Goal: Information Seeking & Learning: Check status

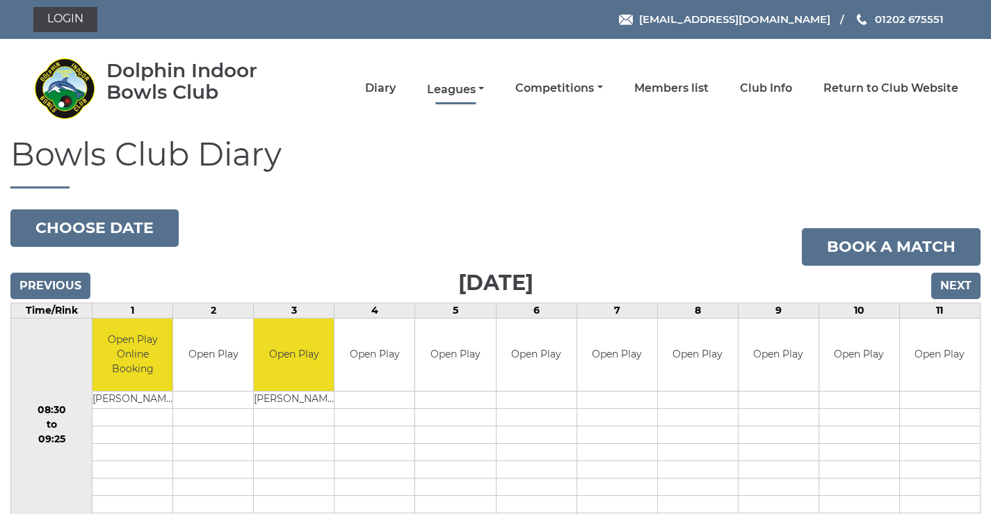
click at [465, 89] on link "Leagues" at bounding box center [455, 89] width 57 height 15
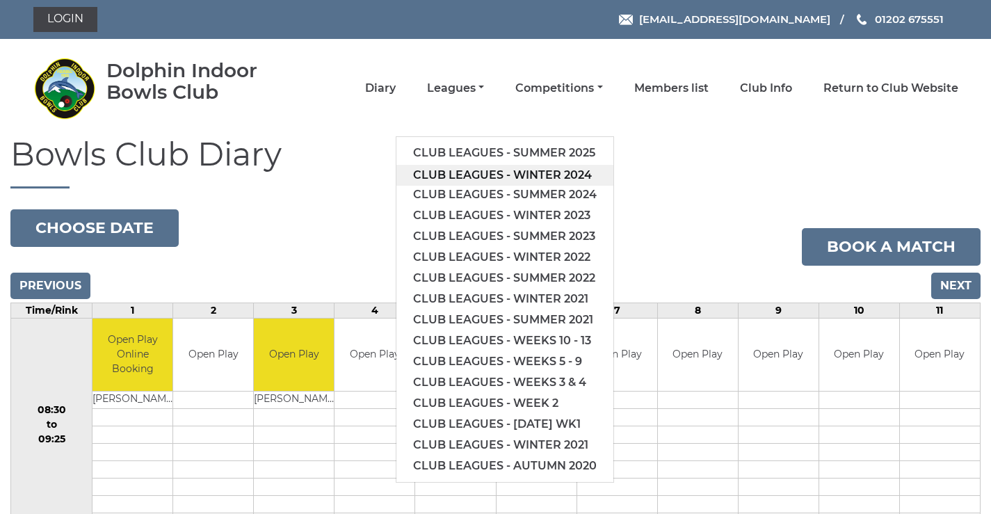
click at [457, 175] on link "Club leagues - Winter 2024" at bounding box center [505, 175] width 217 height 21
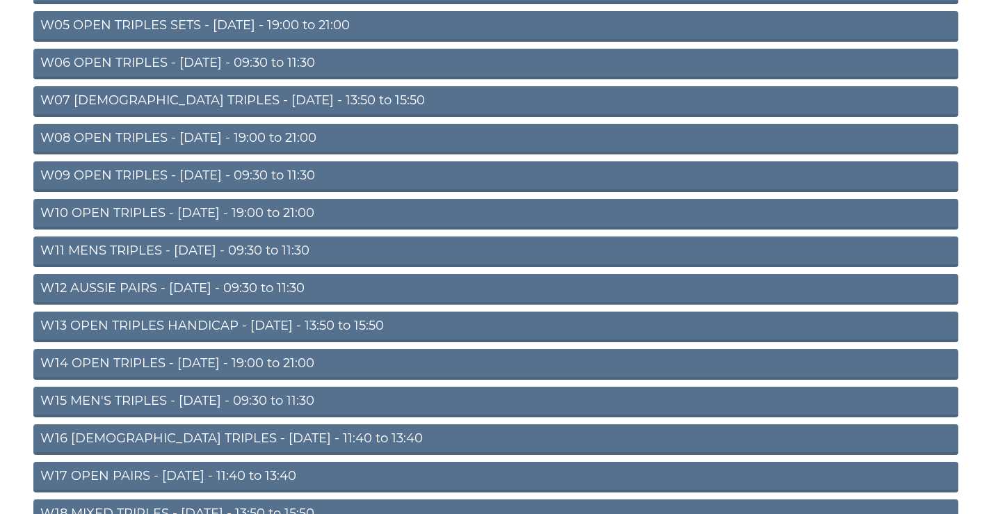
scroll to position [449, 0]
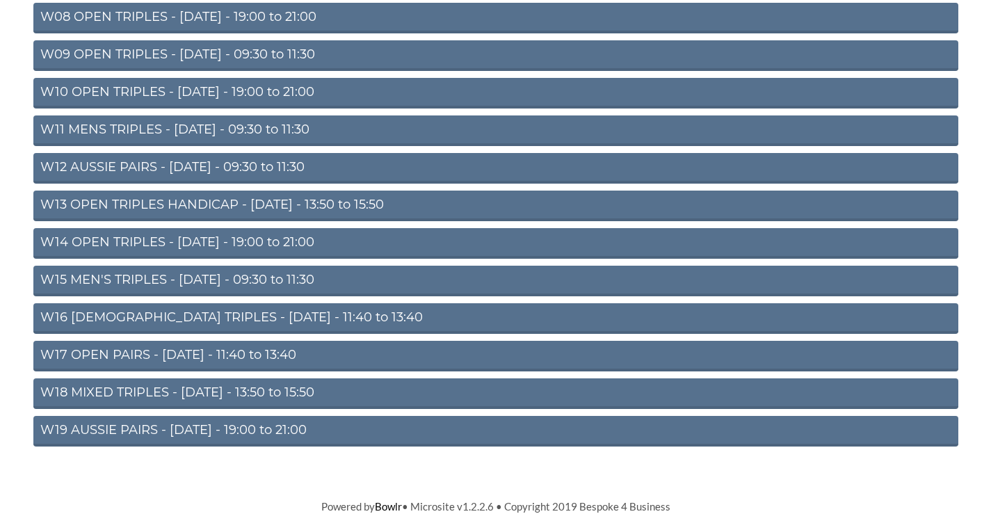
click at [195, 281] on link "W15 MEN'S TRIPLES - [DATE] - 09:30 to 11:30" at bounding box center [495, 281] width 925 height 31
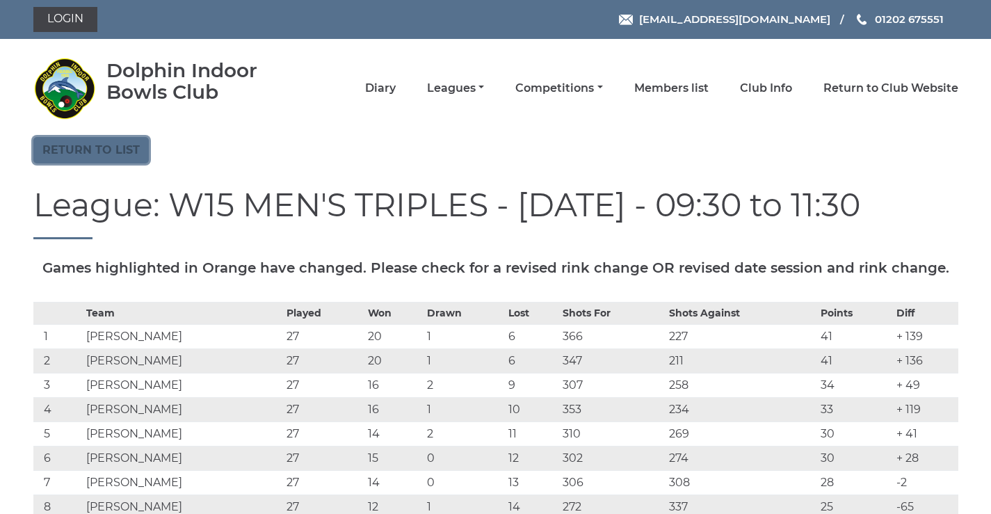
click at [146, 161] on link "Return to list" at bounding box center [90, 150] width 115 height 26
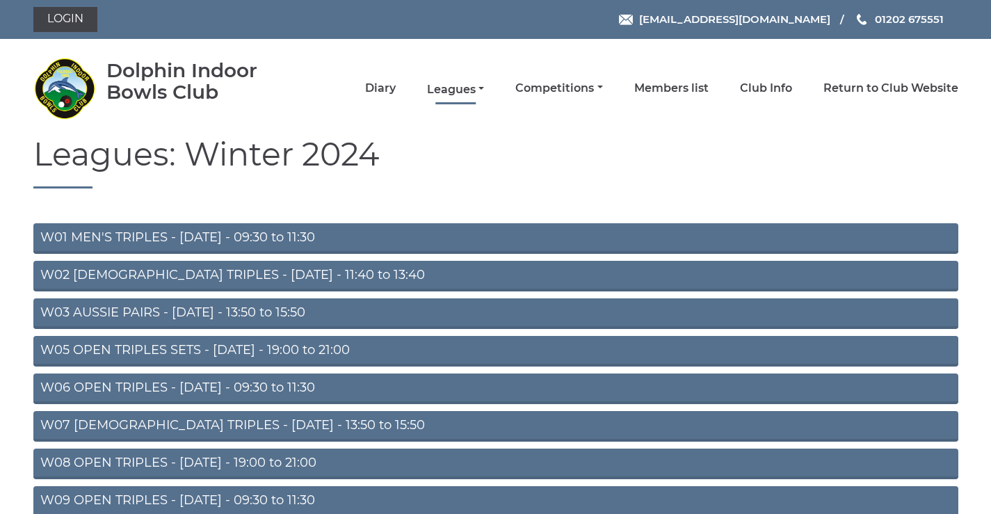
click at [447, 90] on link "Leagues" at bounding box center [455, 89] width 57 height 15
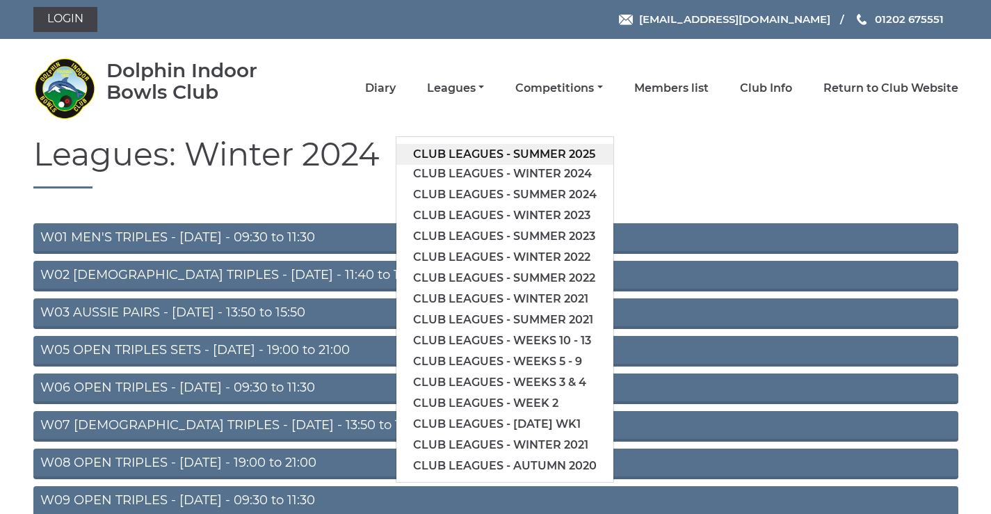
click at [466, 156] on link "Club leagues - Summer 2025" at bounding box center [505, 154] width 217 height 21
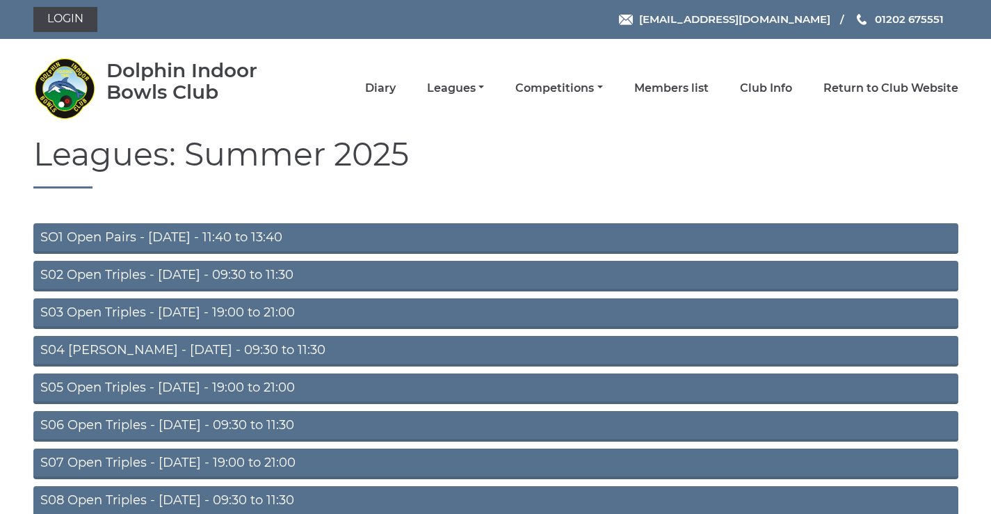
scroll to position [111, 0]
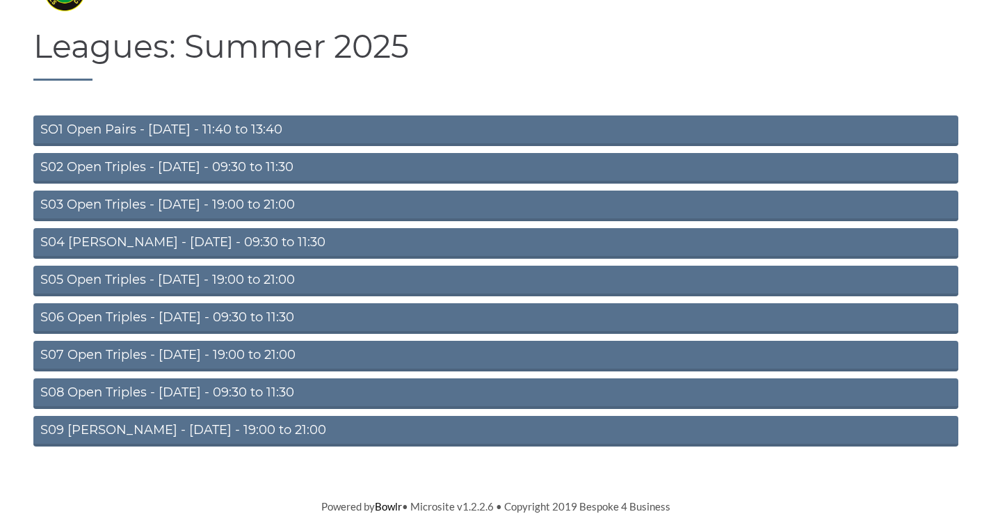
click at [99, 387] on link "S08 Open Triples - Friday - 09:30 to 11:30" at bounding box center [495, 393] width 925 height 31
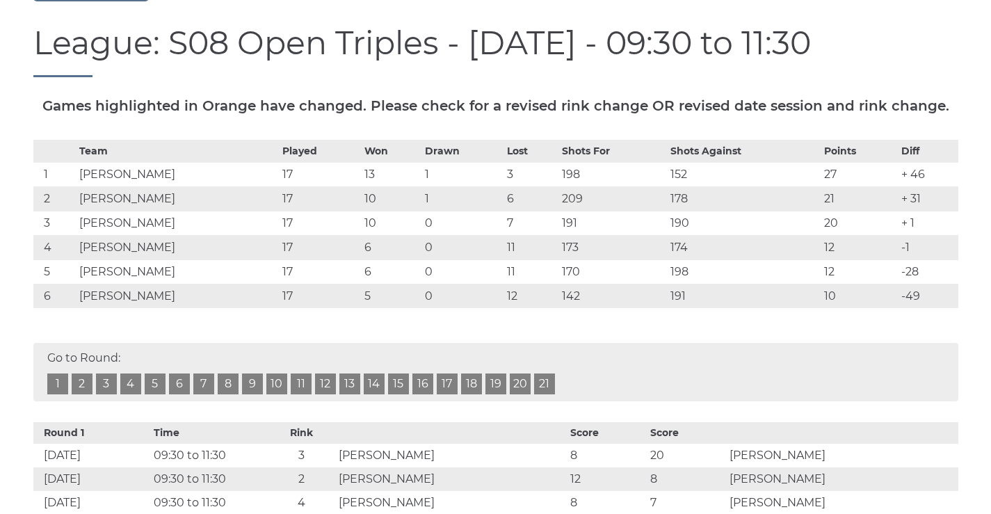
scroll to position [325, 0]
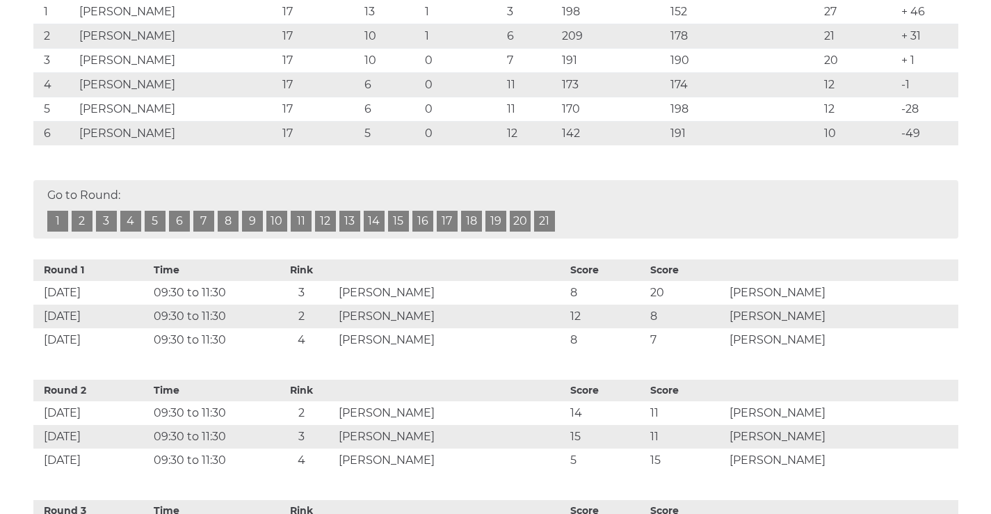
click at [472, 232] on link "18" at bounding box center [471, 221] width 21 height 21
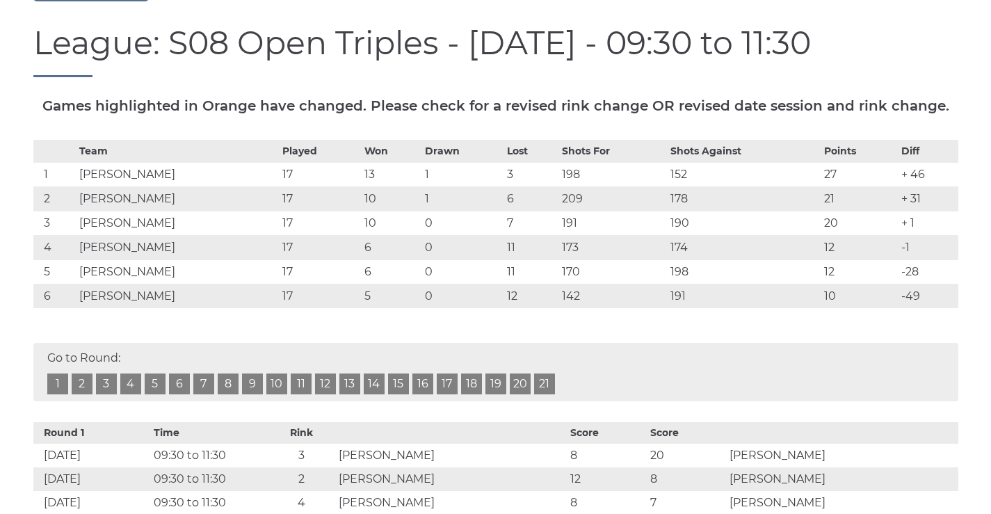
click at [449, 394] on link "17" at bounding box center [447, 384] width 21 height 21
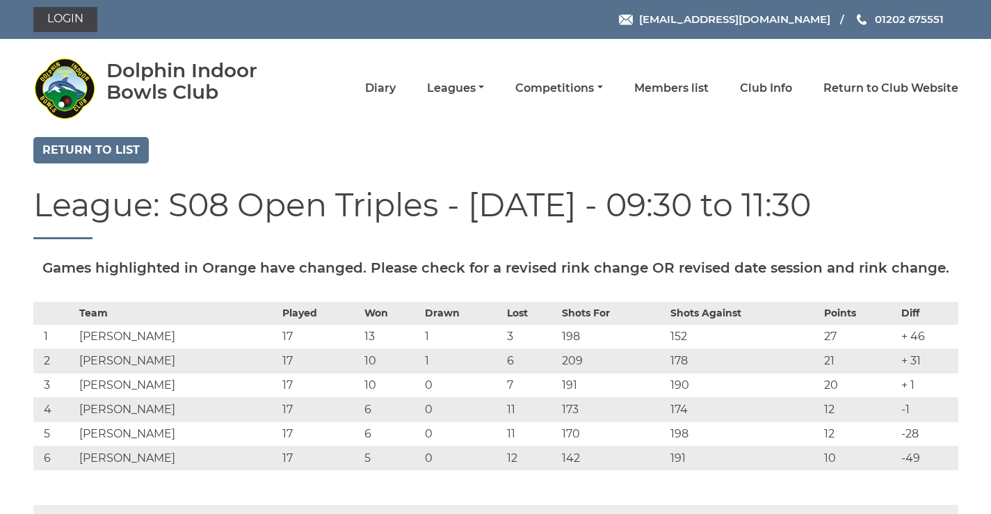
scroll to position [162, 0]
